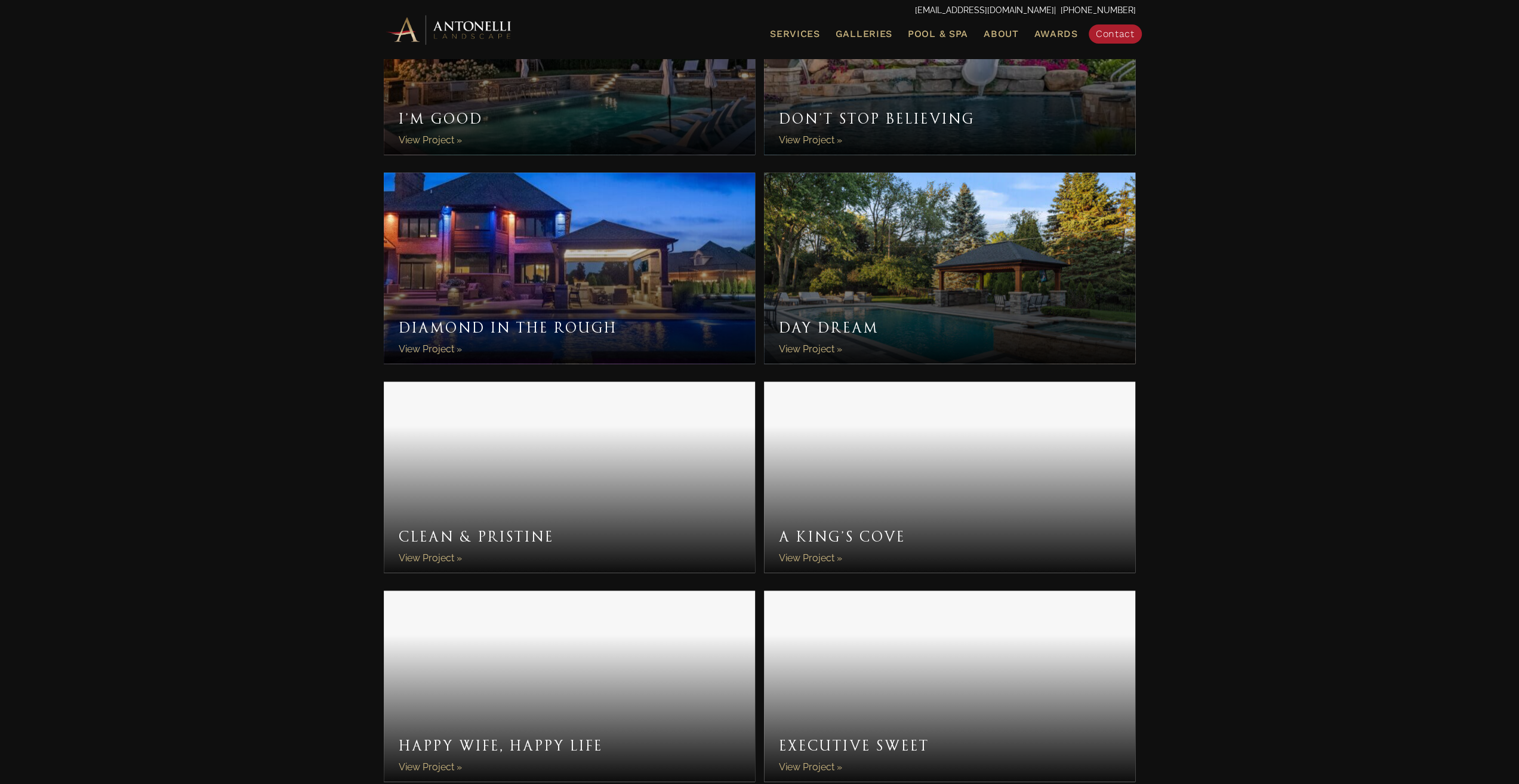
scroll to position [1074, 0]
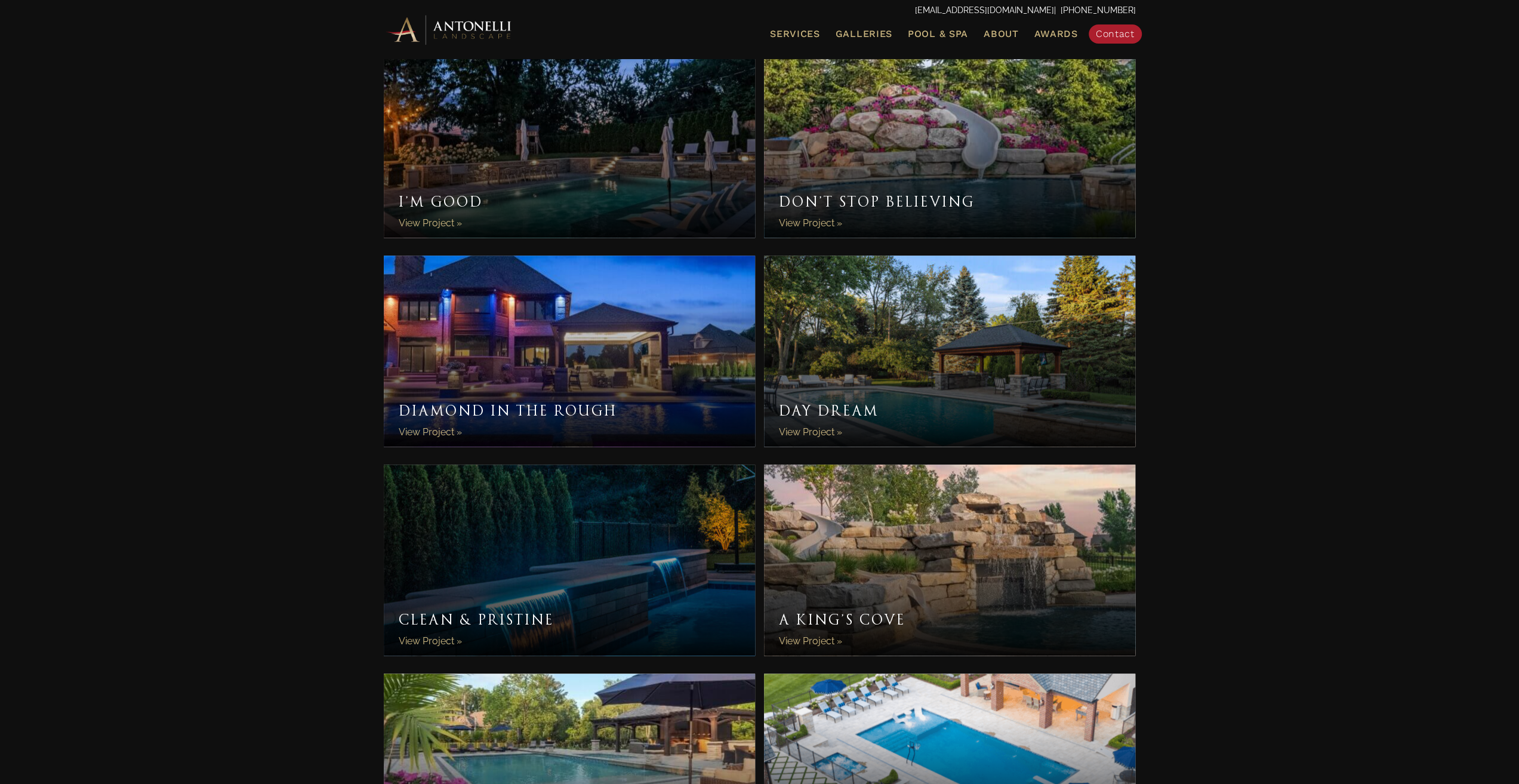
click at [979, 355] on link "Day Dream" at bounding box center [949, 350] width 372 height 191
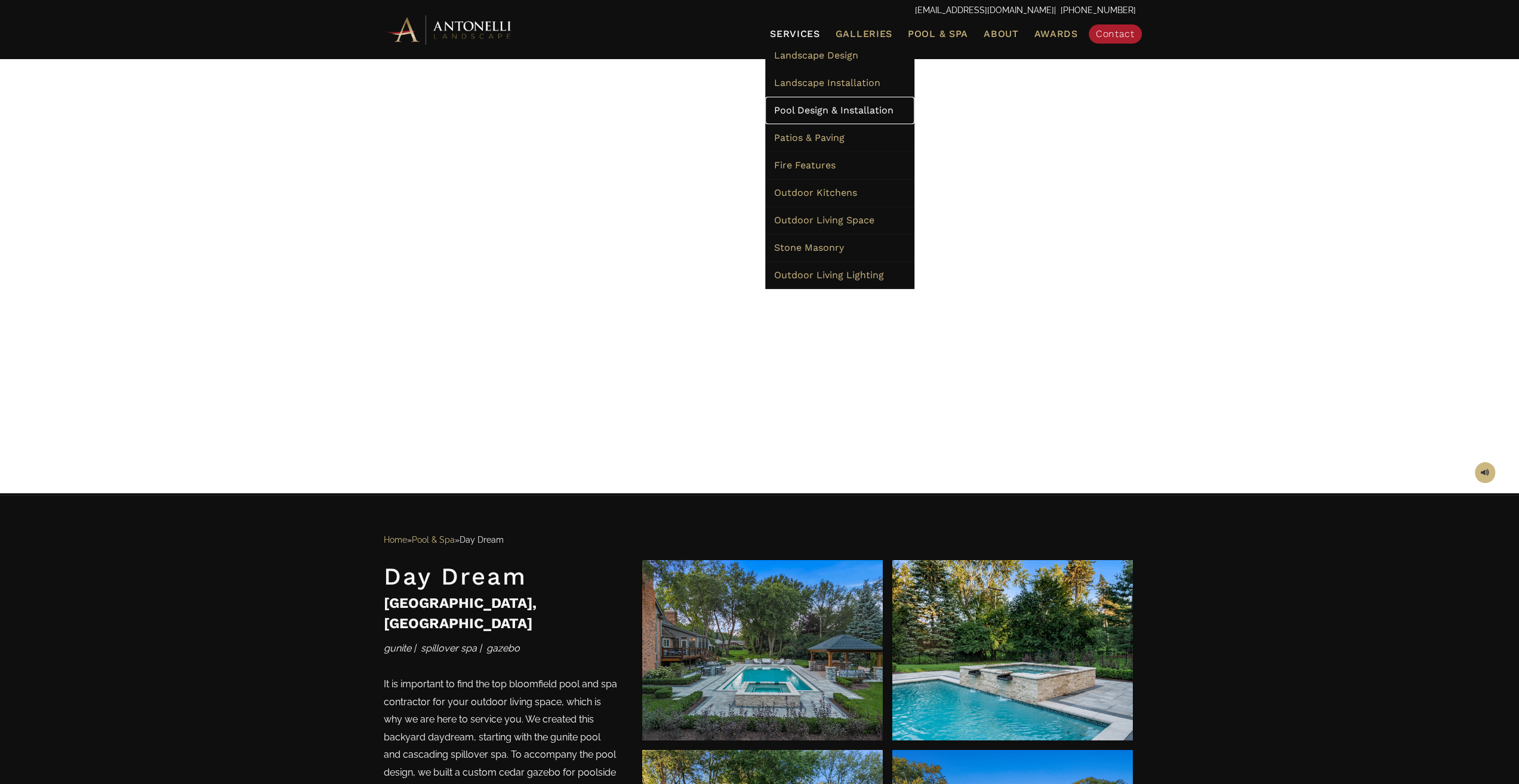
click at [809, 113] on span "Pool Design & Installation" at bounding box center [833, 110] width 119 height 11
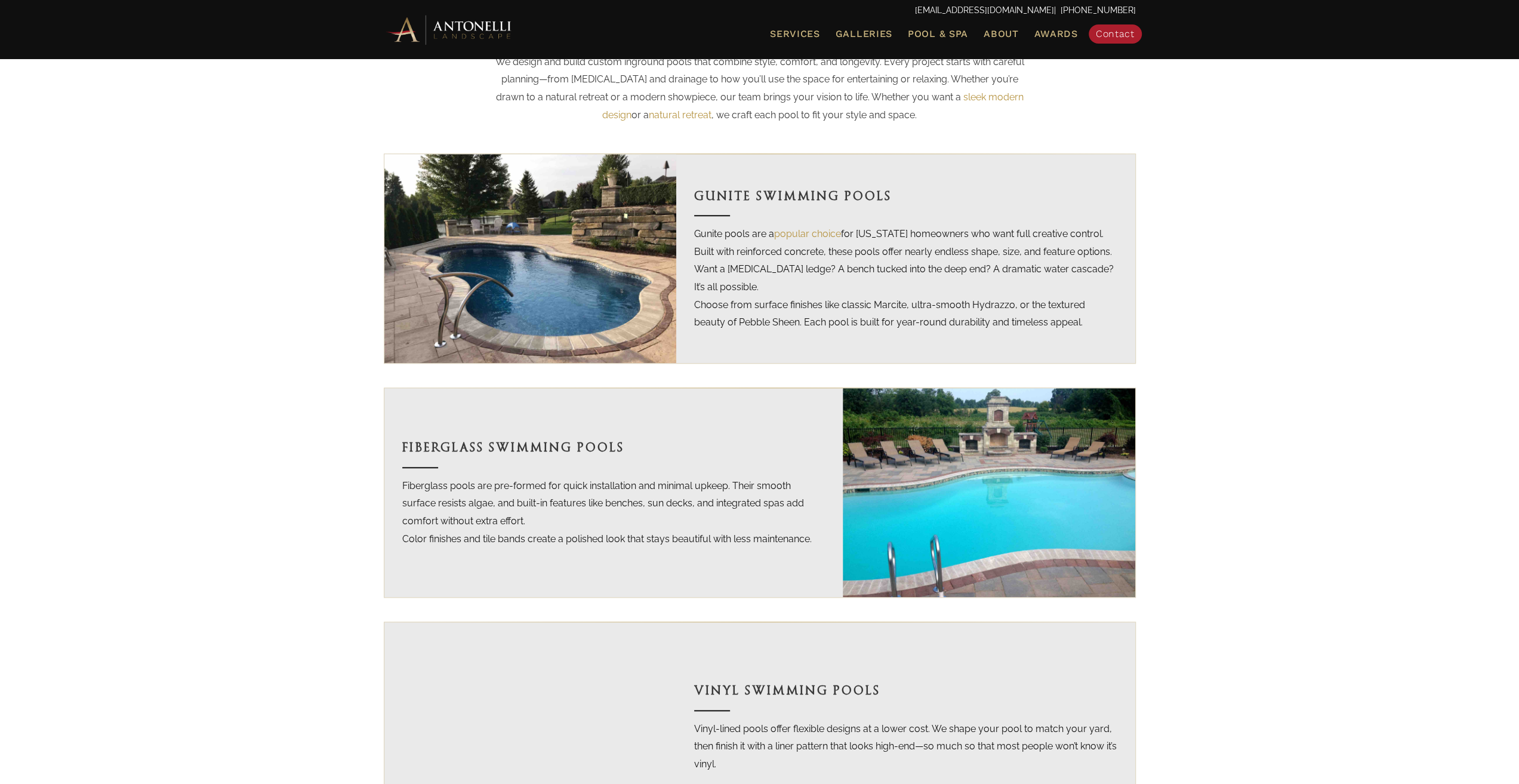
scroll to position [955, 0]
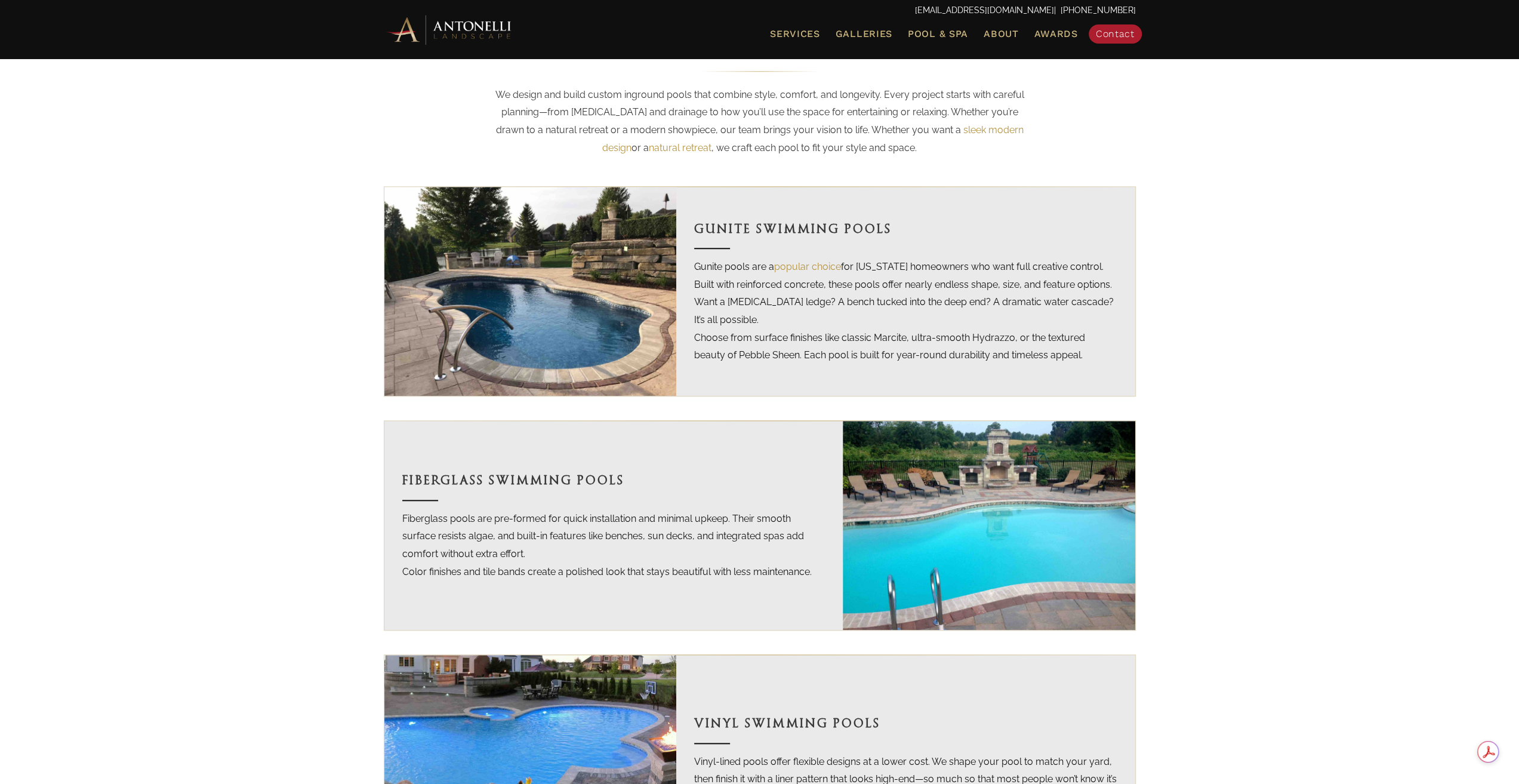
click at [1022, 561] on img at bounding box center [989, 525] width 292 height 209
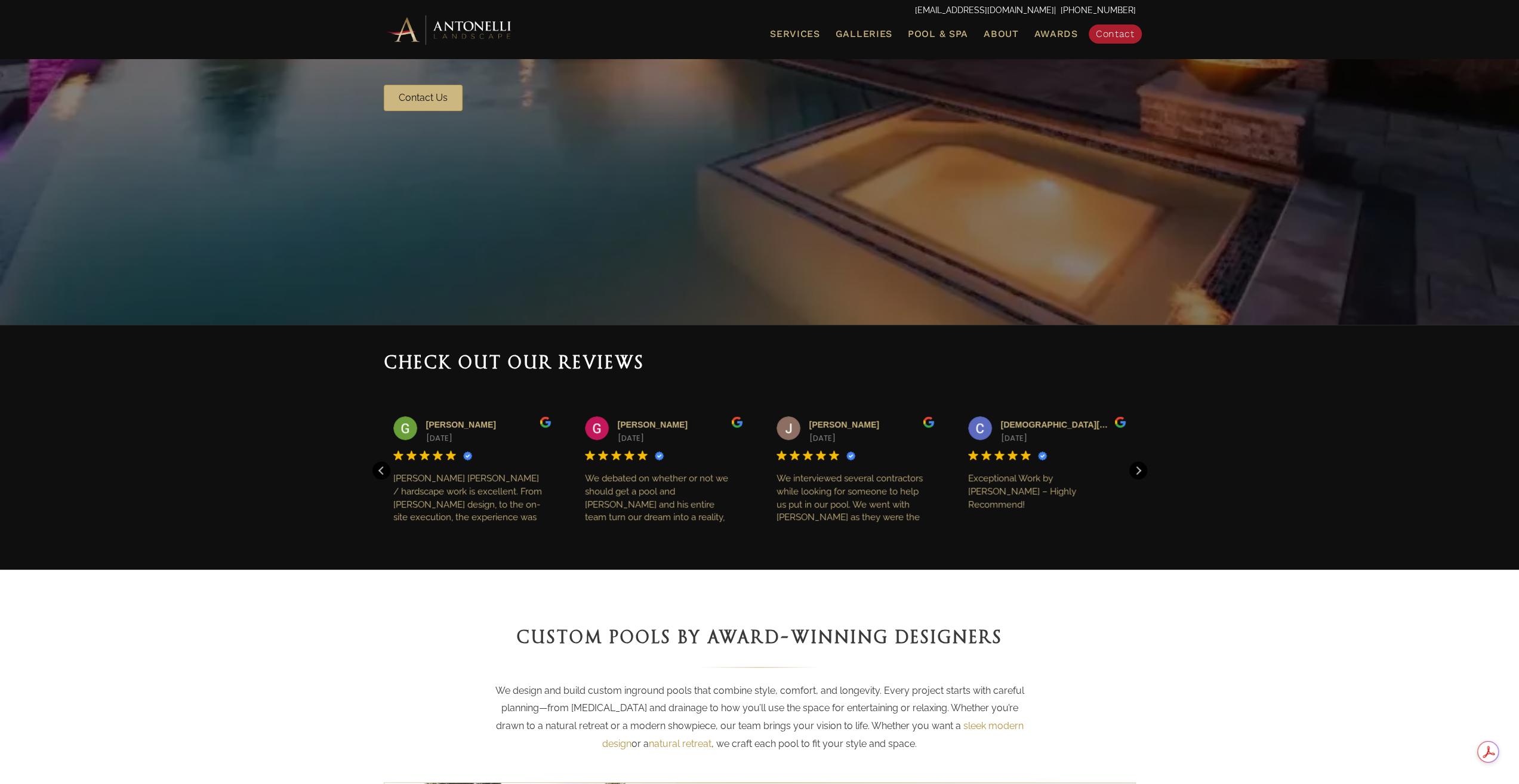
scroll to position [358, 0]
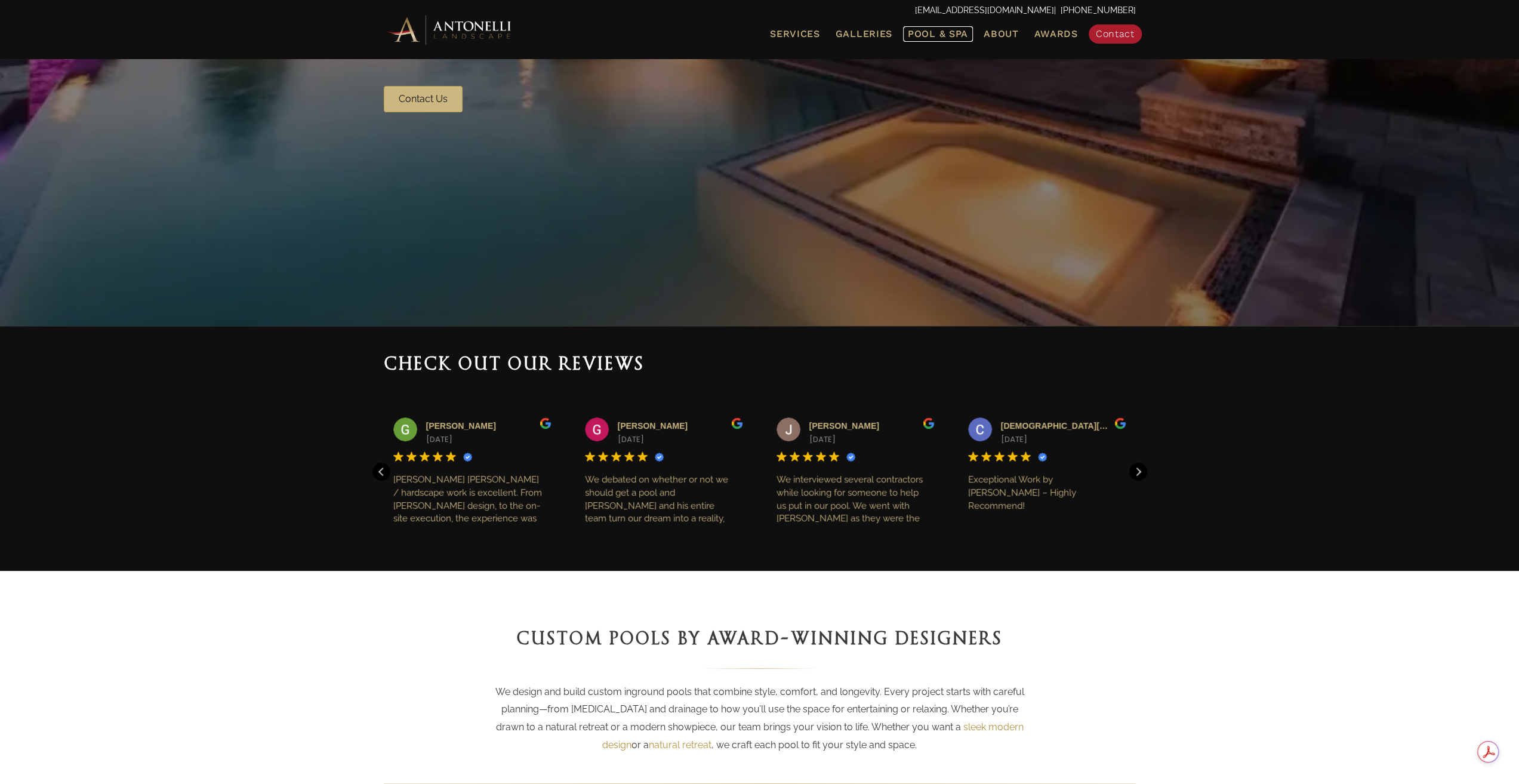
click at [937, 27] on link "Pool & Spa" at bounding box center [938, 33] width 70 height 16
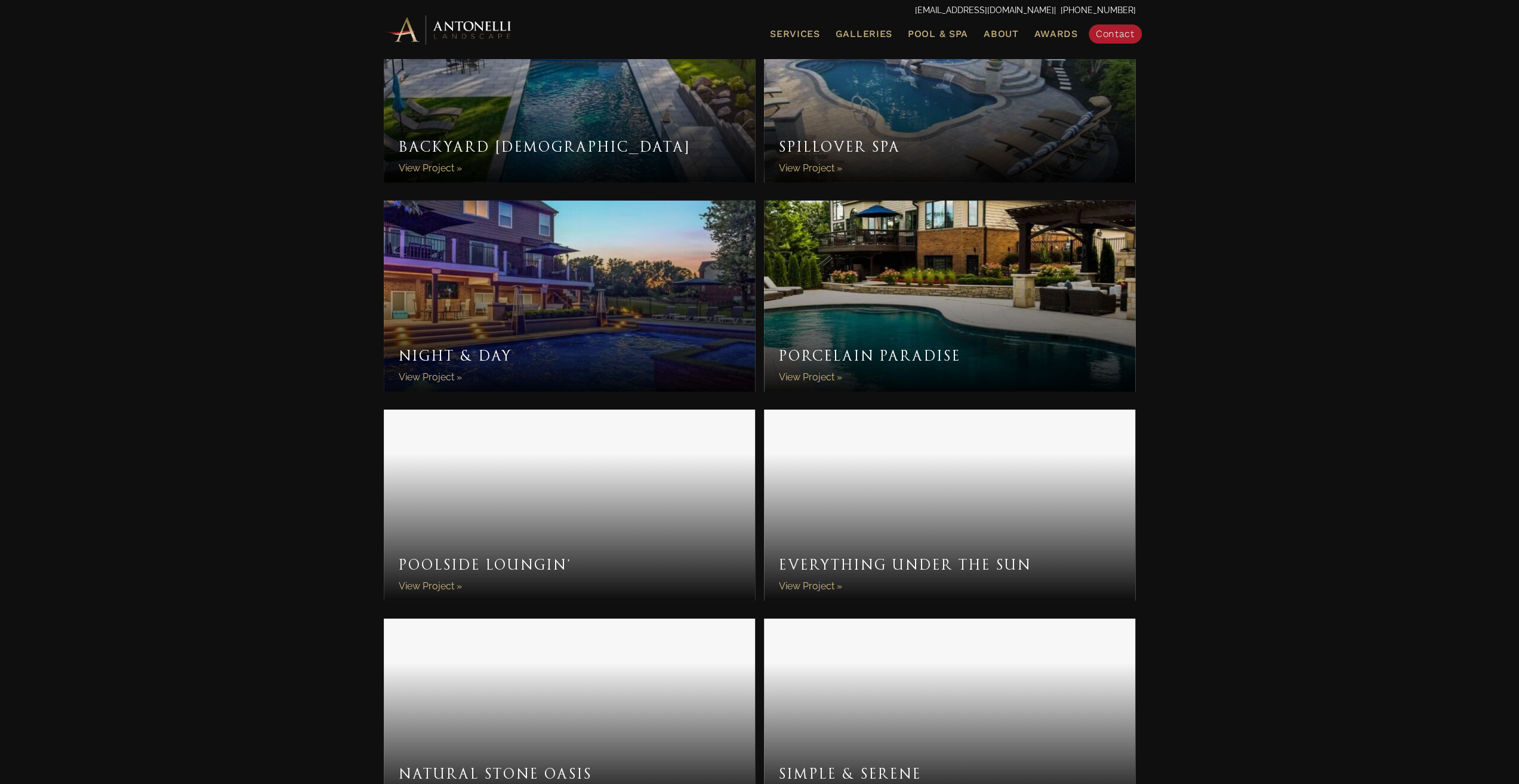
scroll to position [4357, 0]
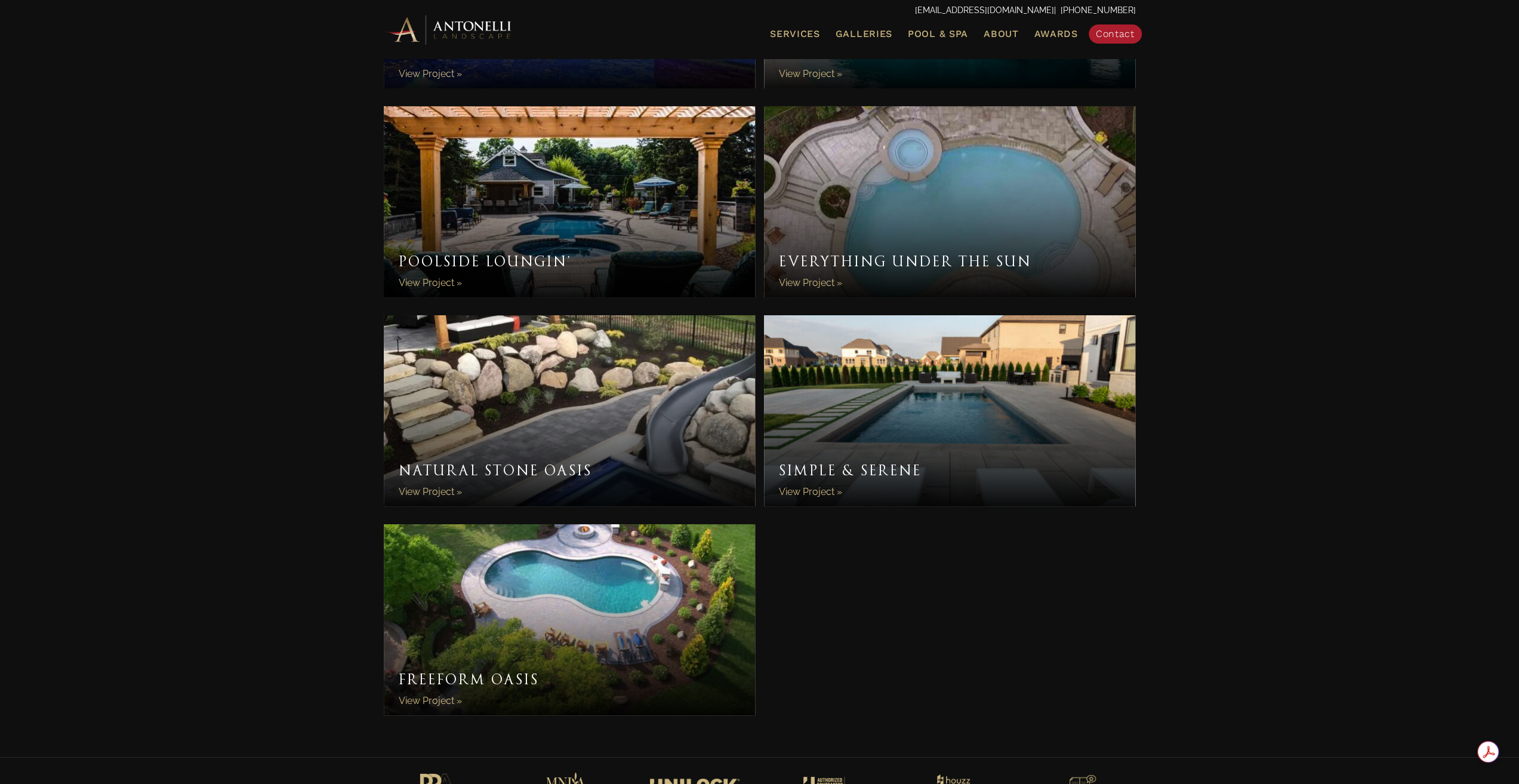
click at [817, 491] on link "Simple & Serene" at bounding box center [949, 410] width 372 height 191
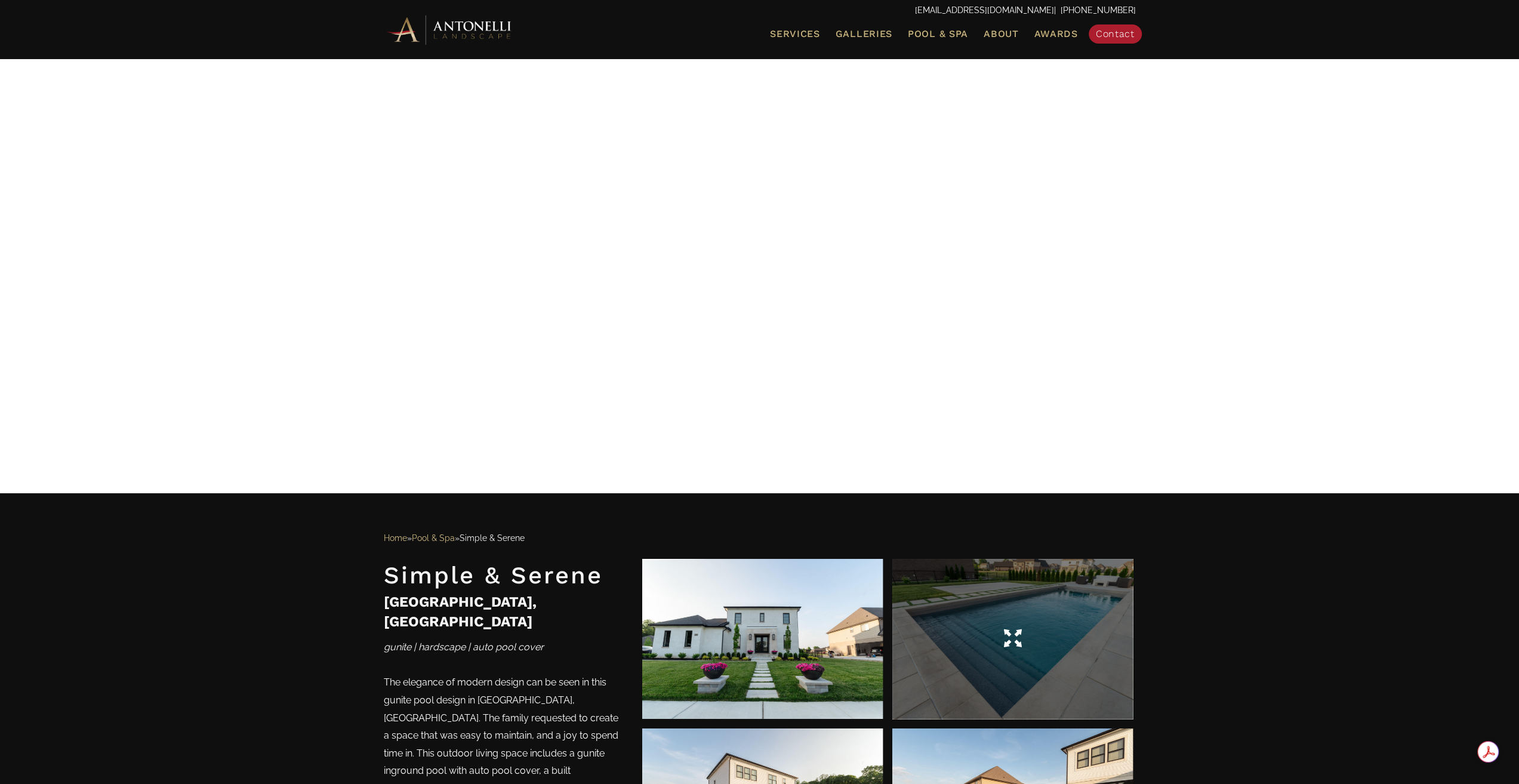
click at [964, 639] on div at bounding box center [1012, 639] width 240 height 33
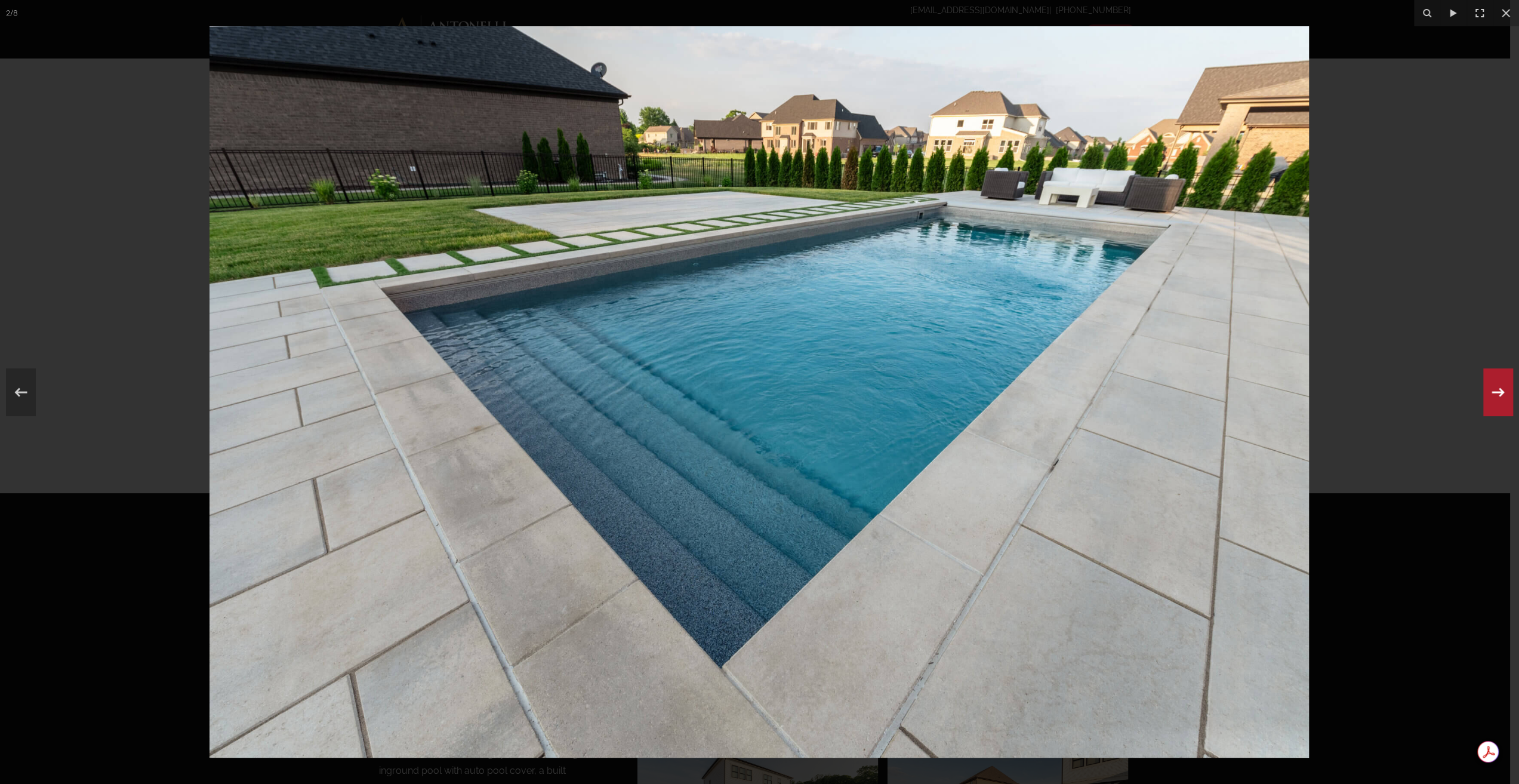
click at [1501, 404] on icon at bounding box center [1498, 392] width 21 height 40
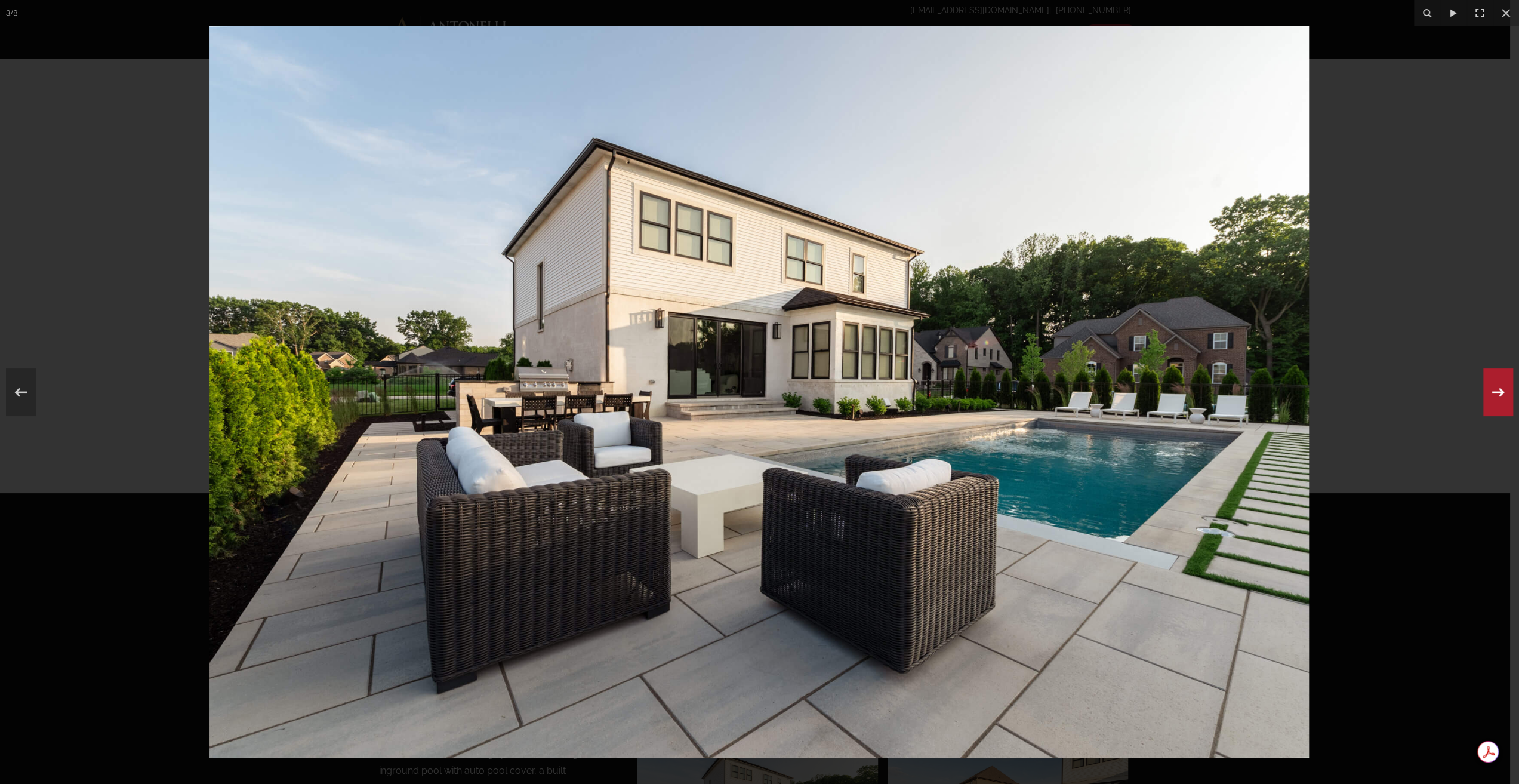
click at [1501, 404] on div "3 / 8" at bounding box center [759, 392] width 1519 height 784
click at [1505, 386] on icon at bounding box center [1498, 392] width 21 height 40
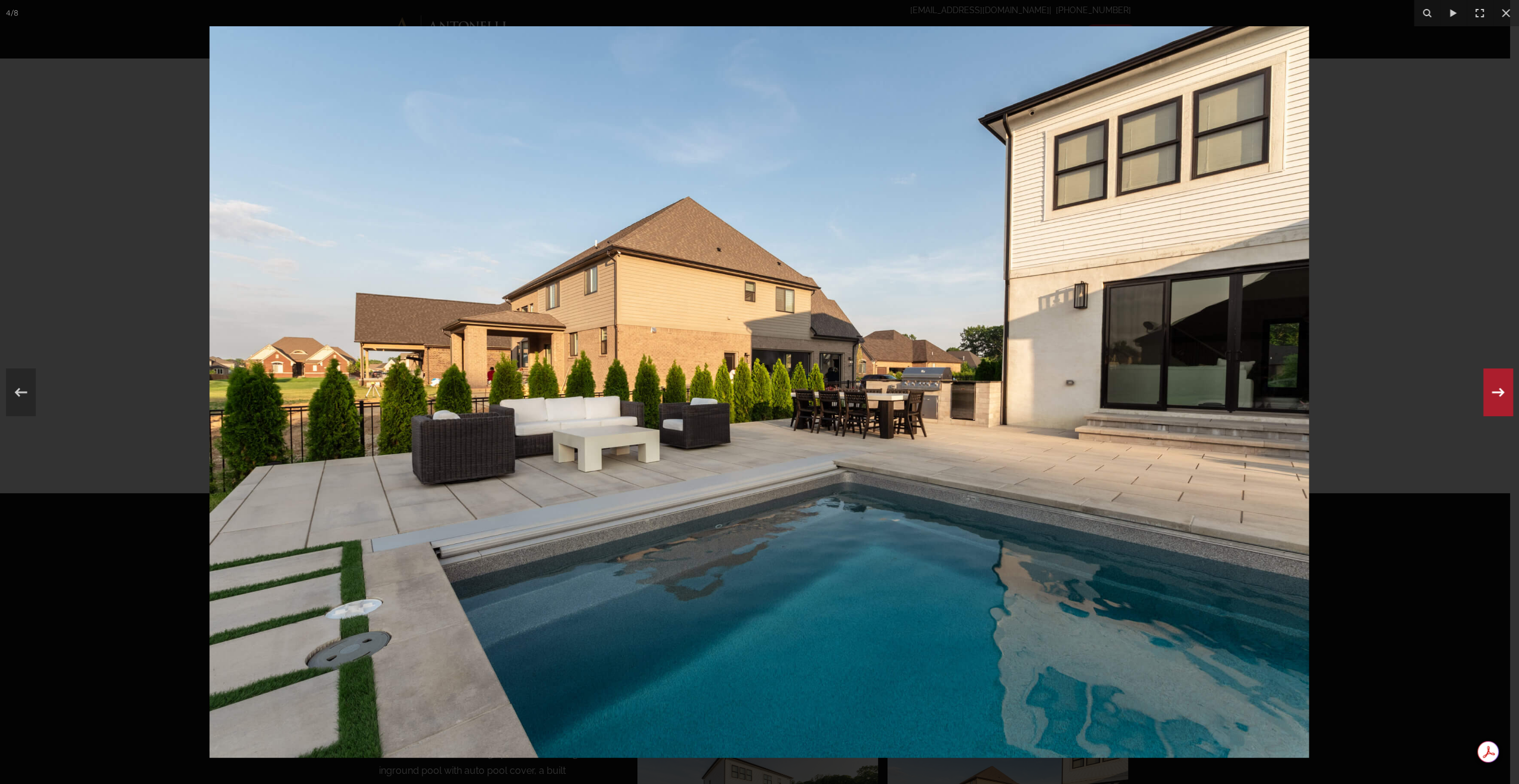
click at [1508, 387] on icon at bounding box center [1498, 392] width 21 height 40
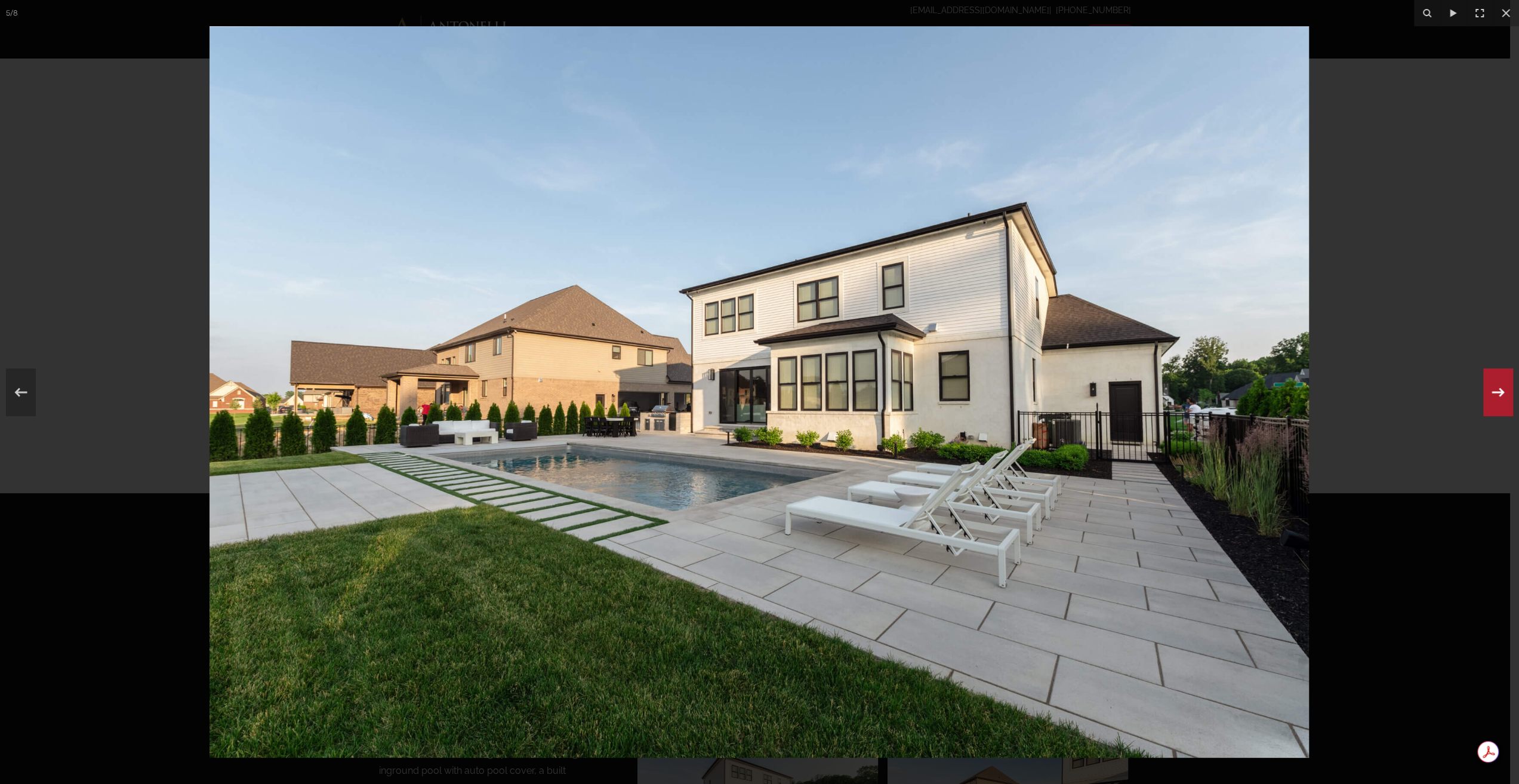
click at [1497, 398] on icon at bounding box center [1498, 392] width 21 height 40
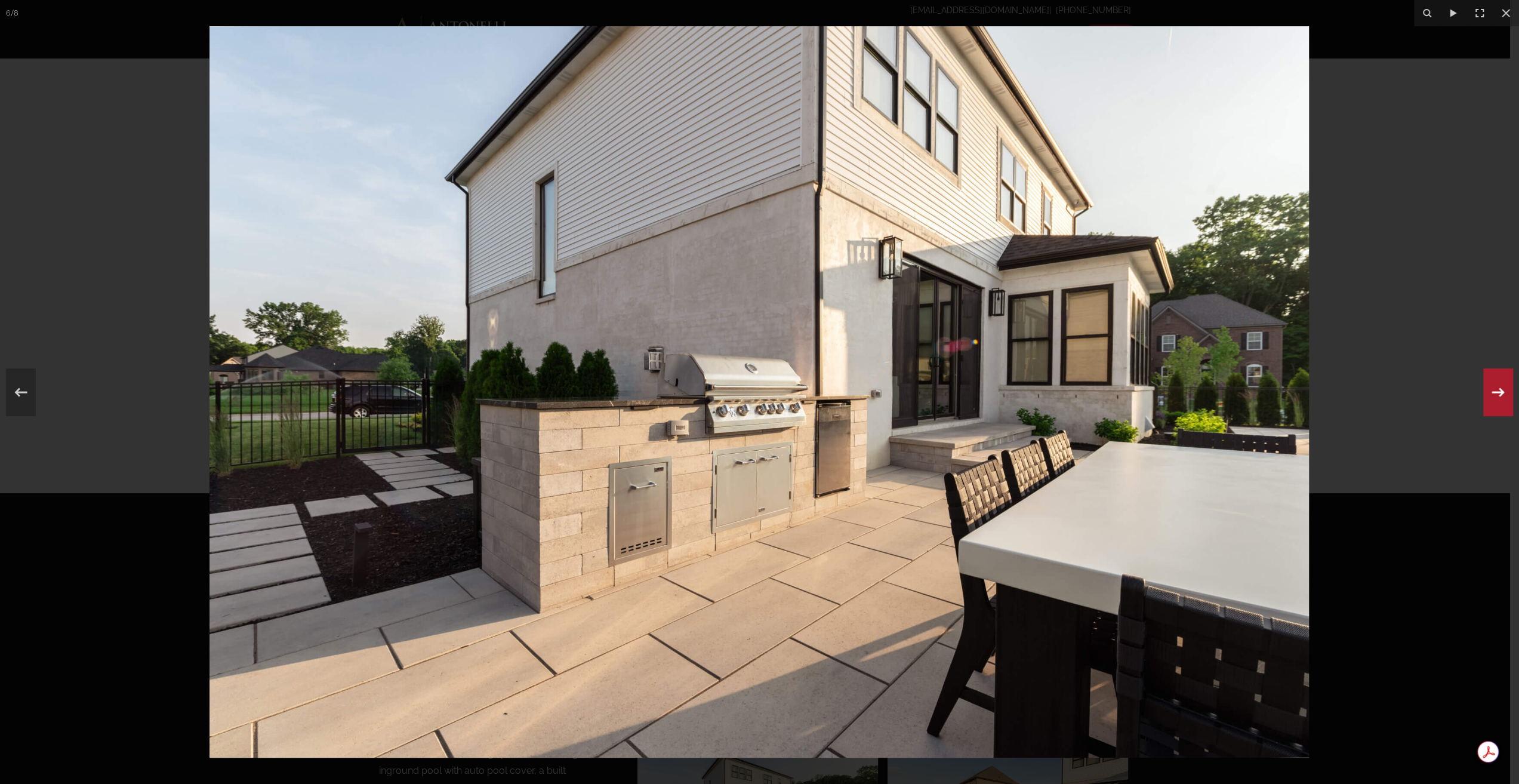
click at [1496, 398] on icon at bounding box center [1498, 392] width 21 height 40
